Goal: Task Accomplishment & Management: Use online tool/utility

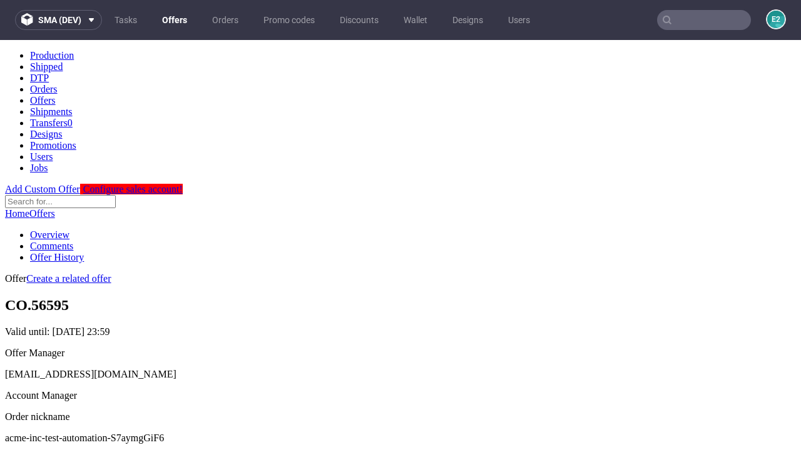
scroll to position [124, 0]
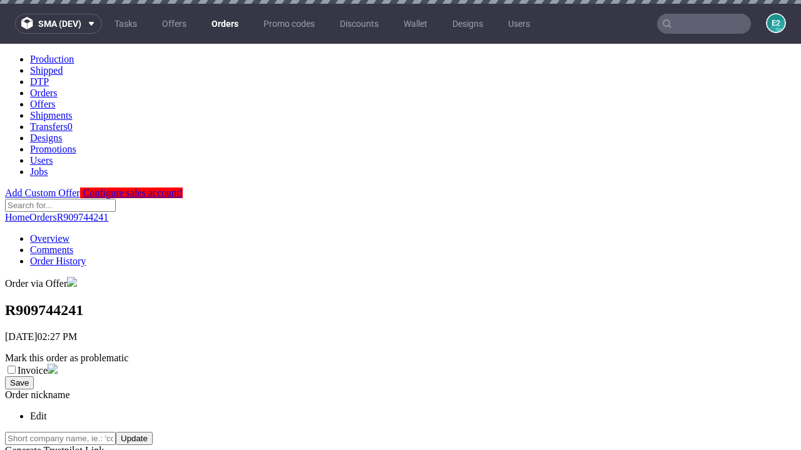
scroll to position [500, 0]
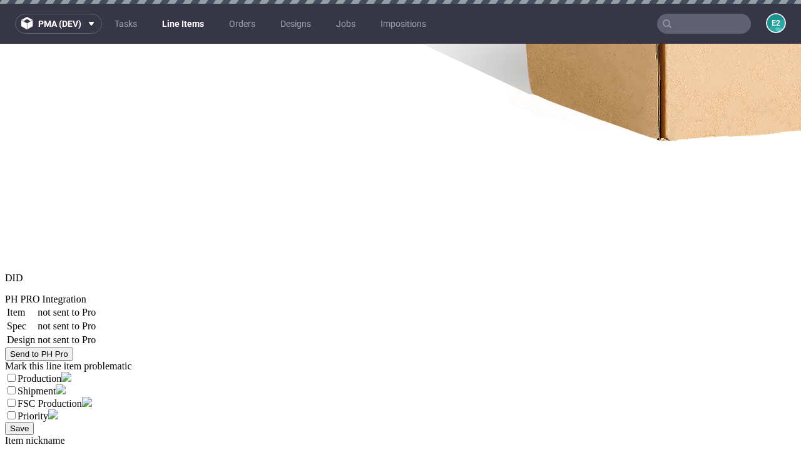
select select "accepted"
select select "received"
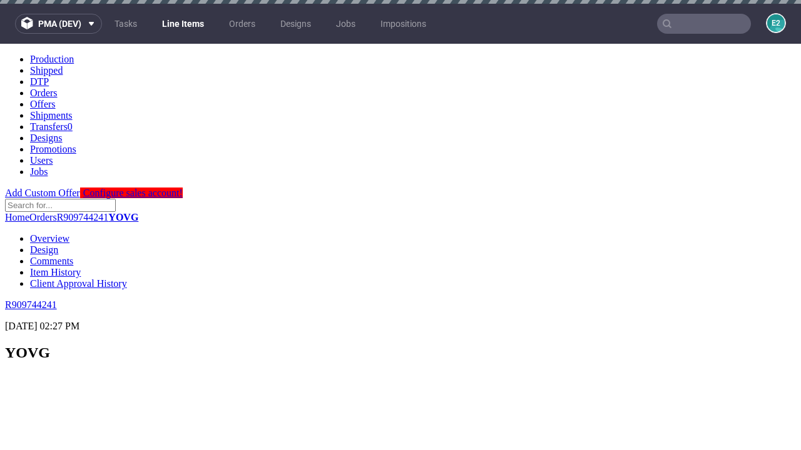
scroll to position [1718, 0]
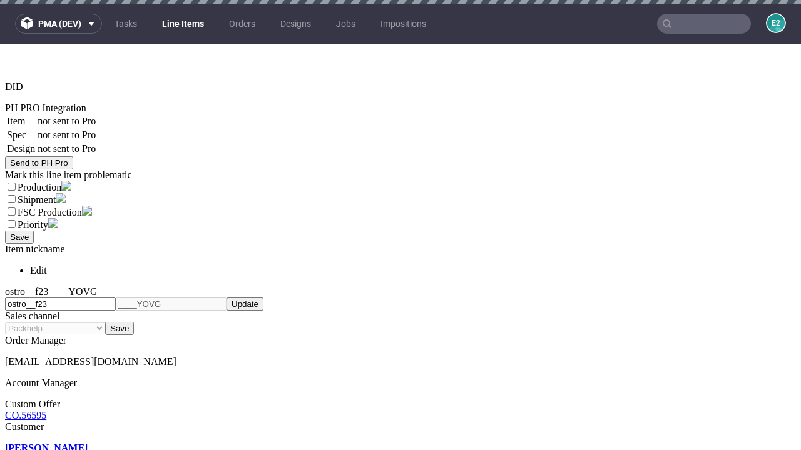
select select "accepted_dtp_issue_reprint"
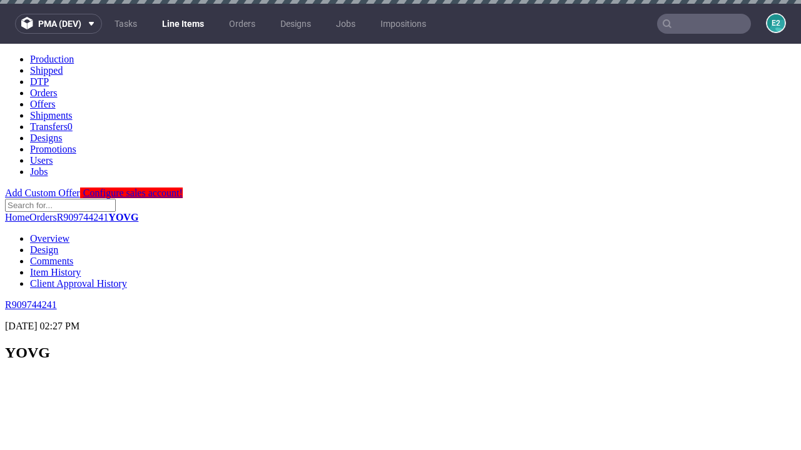
scroll to position [0, 0]
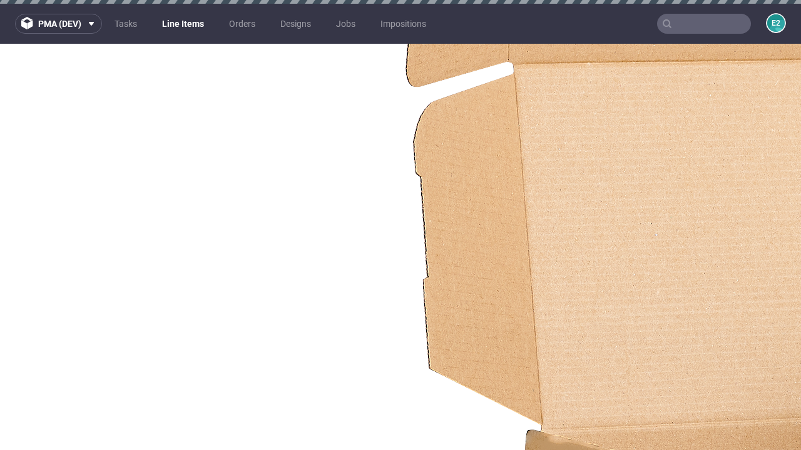
scroll to position [1624, 0]
